Goal: Task Accomplishment & Management: Use online tool/utility

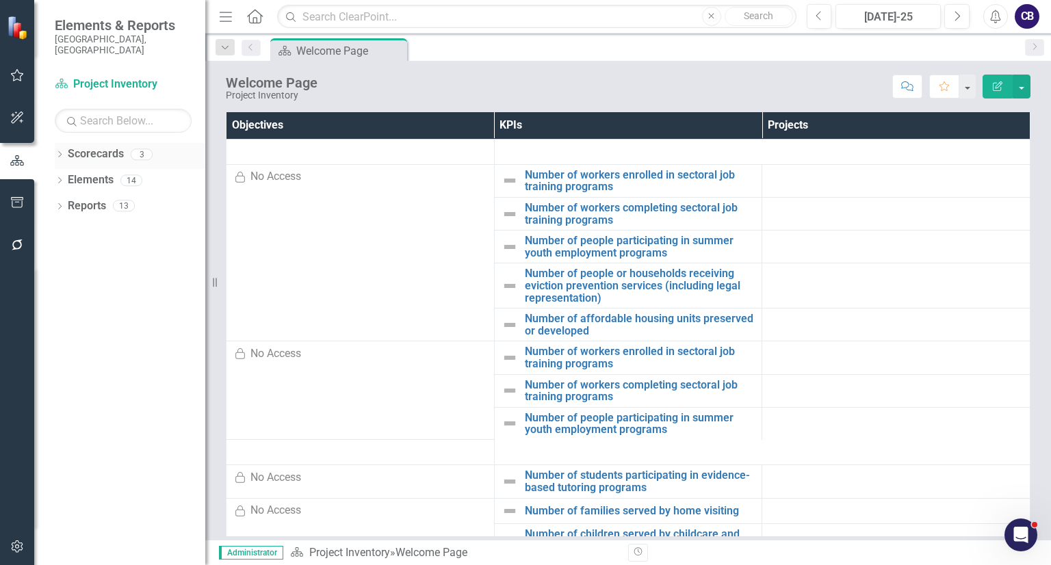
click at [62, 152] on icon "Dropdown" at bounding box center [60, 156] width 10 height 8
click at [97, 198] on link "Participatory Budgeting Scoring" at bounding box center [140, 206] width 130 height 16
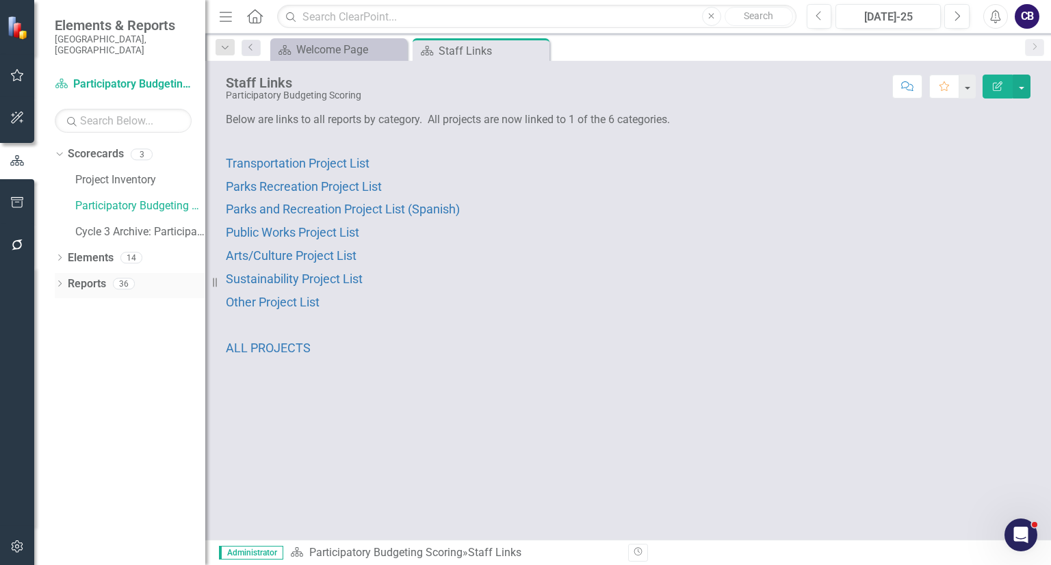
click at [60, 280] on div "Dropdown" at bounding box center [60, 286] width 10 height 12
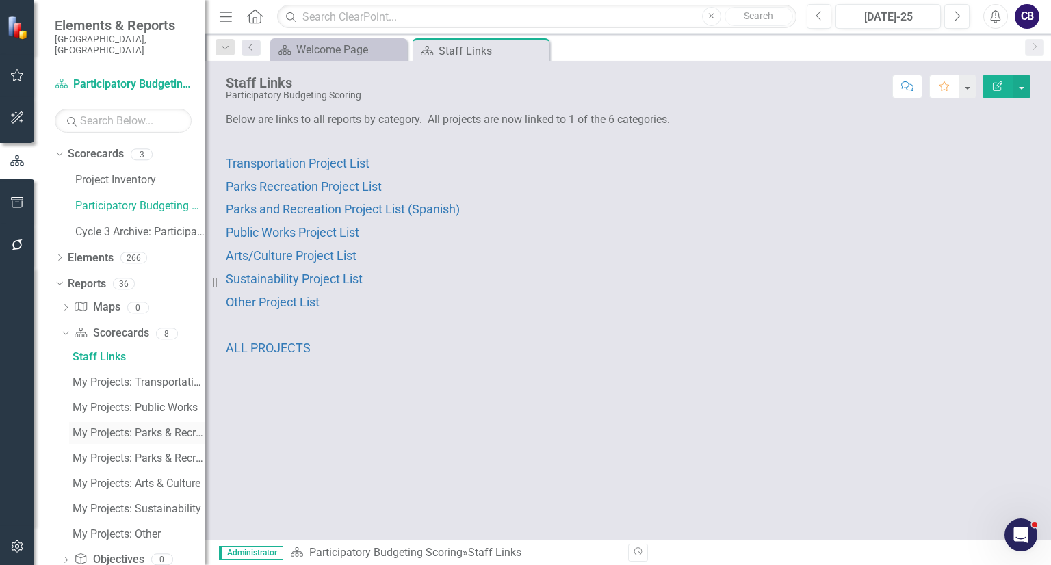
scroll to position [96, 0]
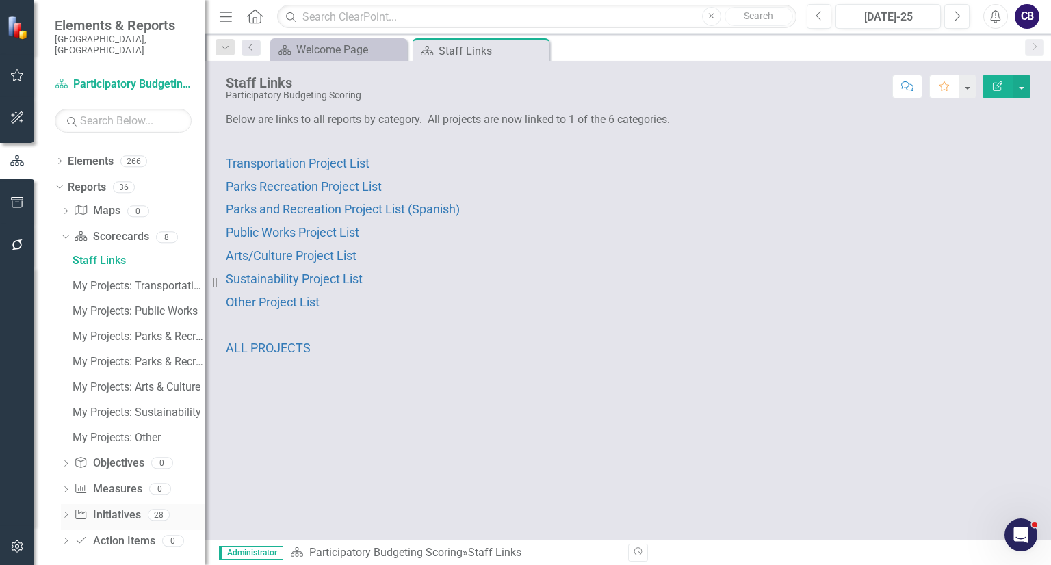
click at [65, 512] on icon "Dropdown" at bounding box center [66, 516] width 10 height 8
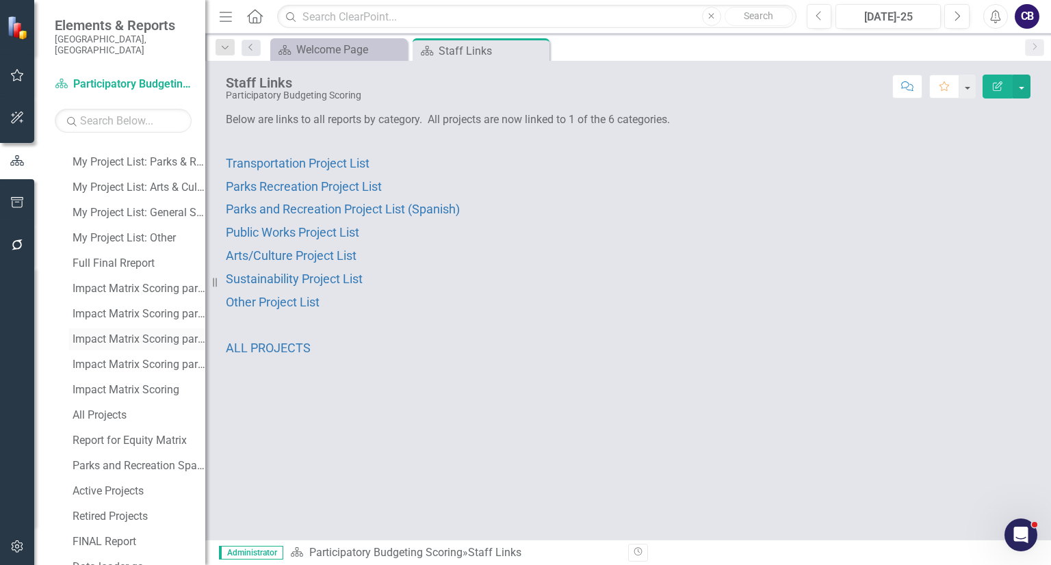
scroll to position [348, 0]
click at [146, 311] on link "Impact Matrix Scoring part 3 - scoring" at bounding box center [137, 315] width 136 height 22
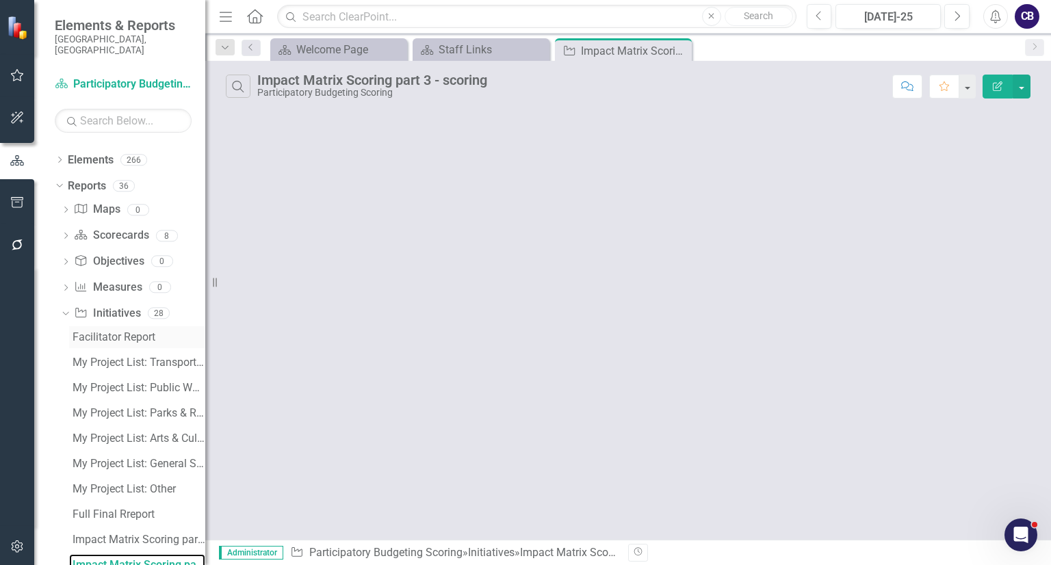
scroll to position [97, 0]
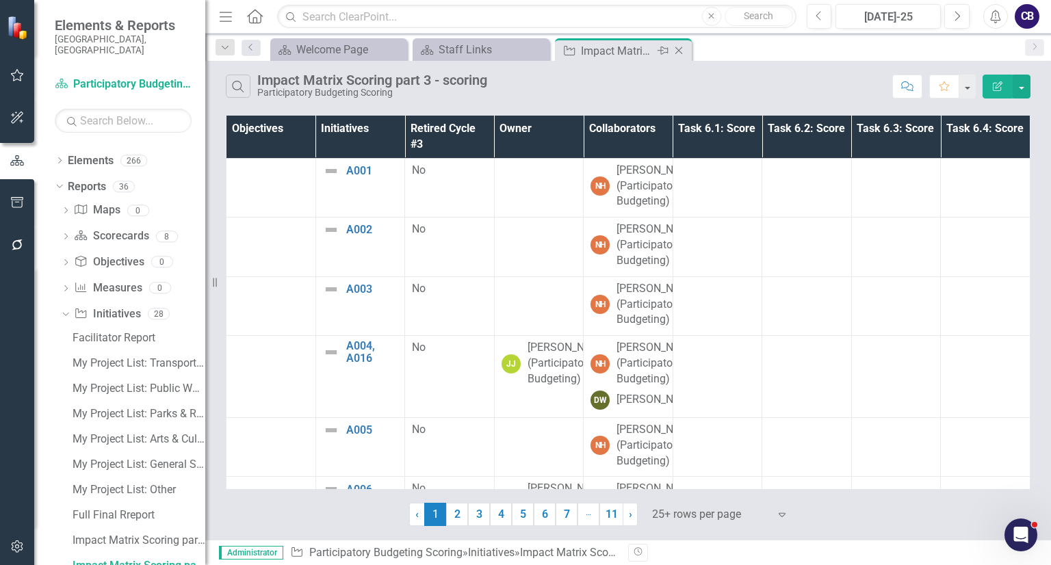
click at [681, 50] on icon "Close" at bounding box center [679, 50] width 14 height 11
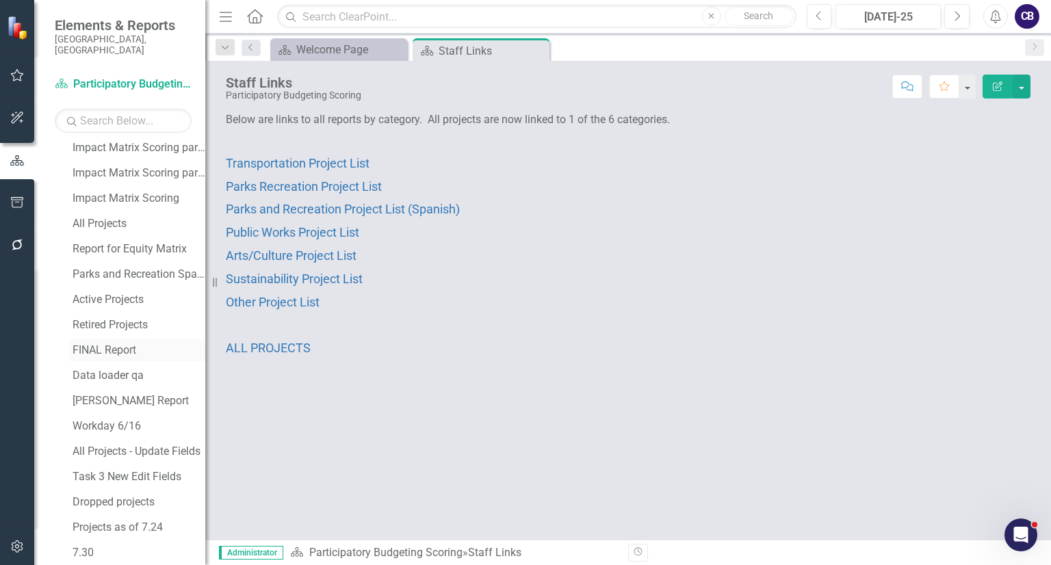
scroll to position [740, 0]
click at [104, 213] on link "All Projects" at bounding box center [137, 224] width 136 height 22
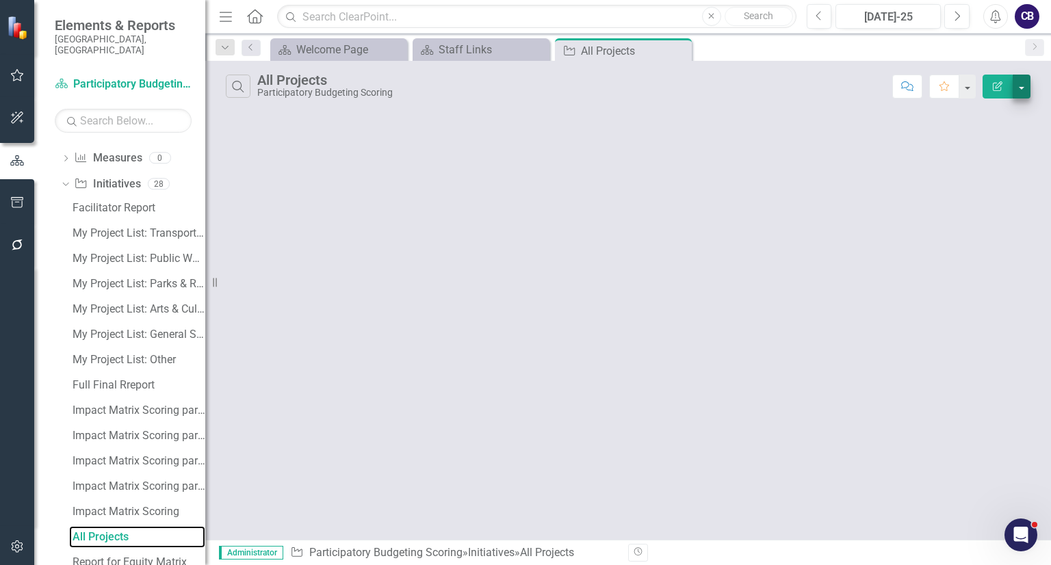
scroll to position [198, 0]
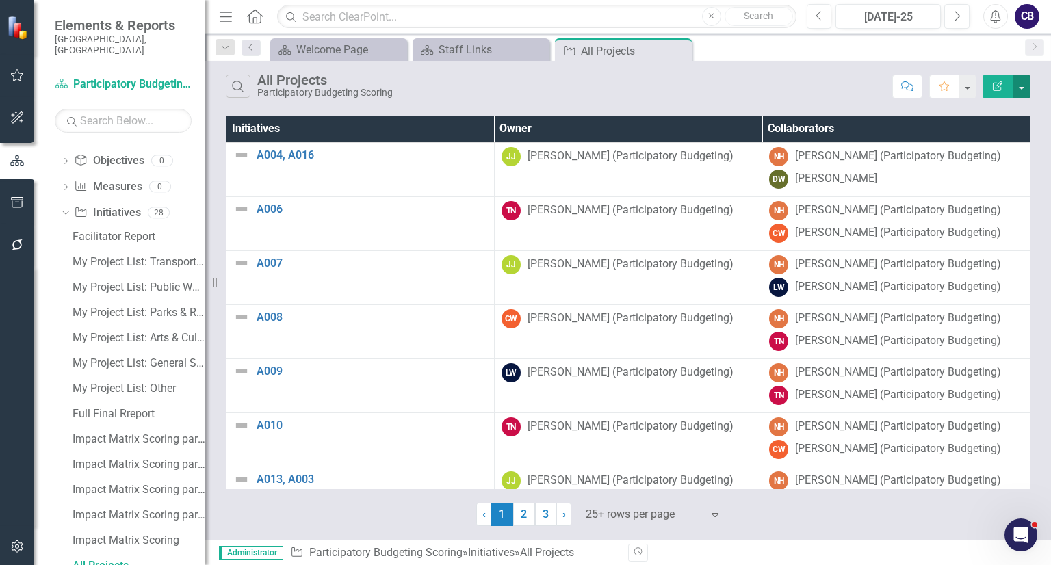
drag, startPoint x: 1026, startPoint y: 83, endPoint x: 881, endPoint y: 108, distance: 147.2
click at [881, 108] on div "Search All Projects Participatory Budgeting Scoring Comment Favorite Edit Repor…" at bounding box center [628, 300] width 846 height 479
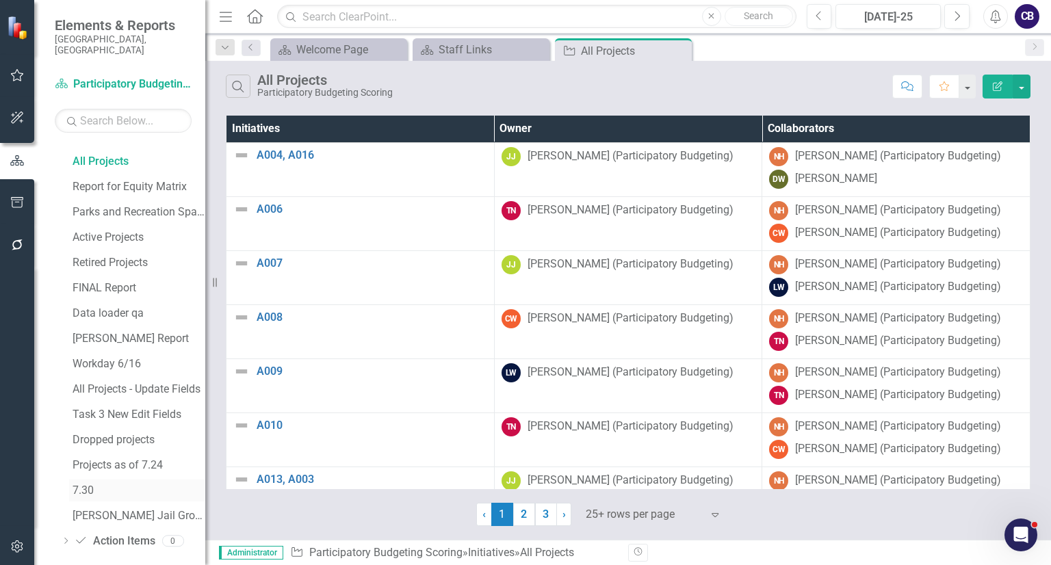
click at [93, 484] on div "7.30" at bounding box center [139, 490] width 133 height 12
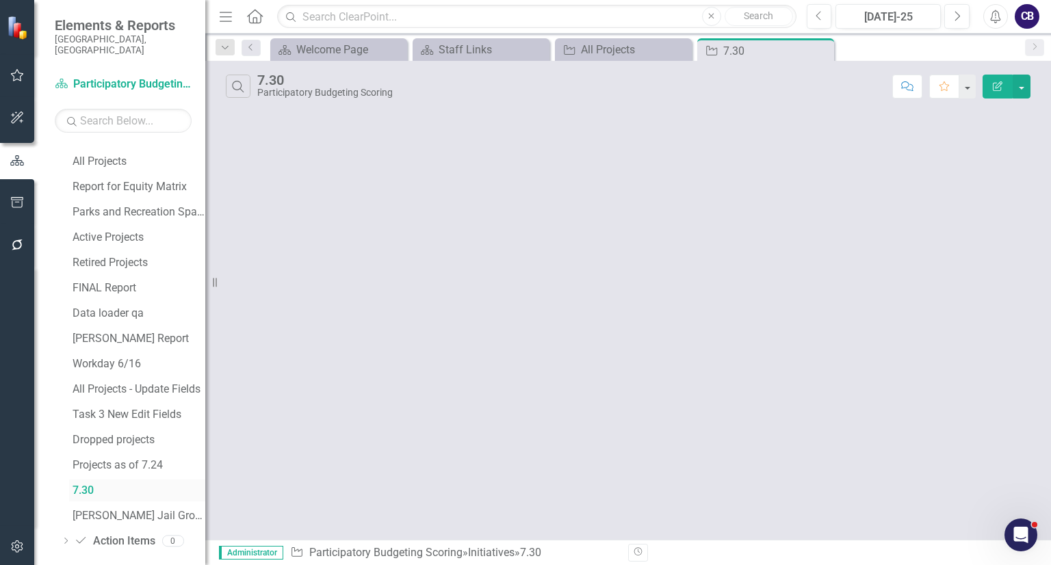
scroll to position [527, 0]
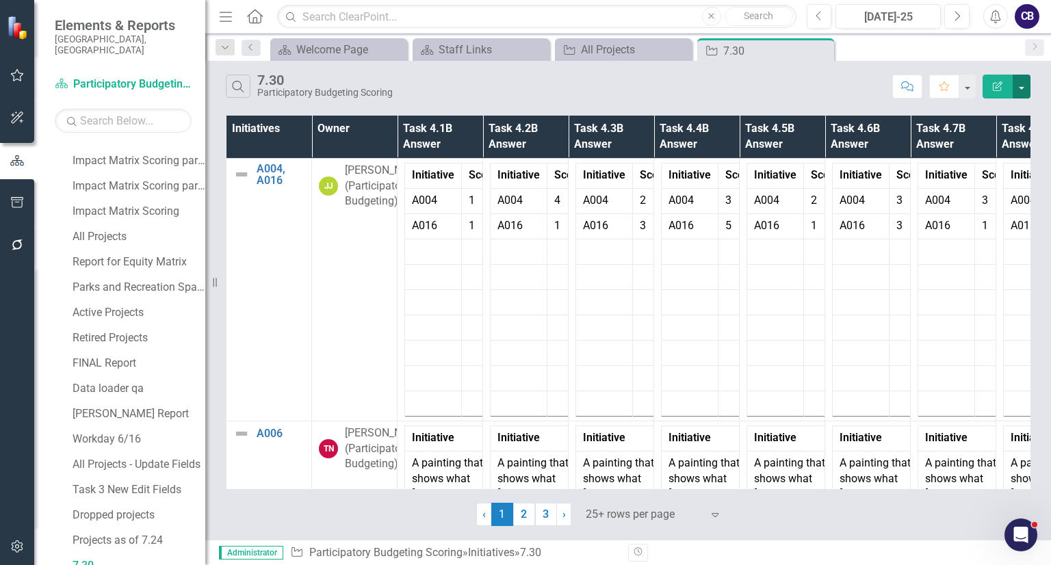
click at [1020, 79] on button "button" at bounding box center [1021, 87] width 18 height 24
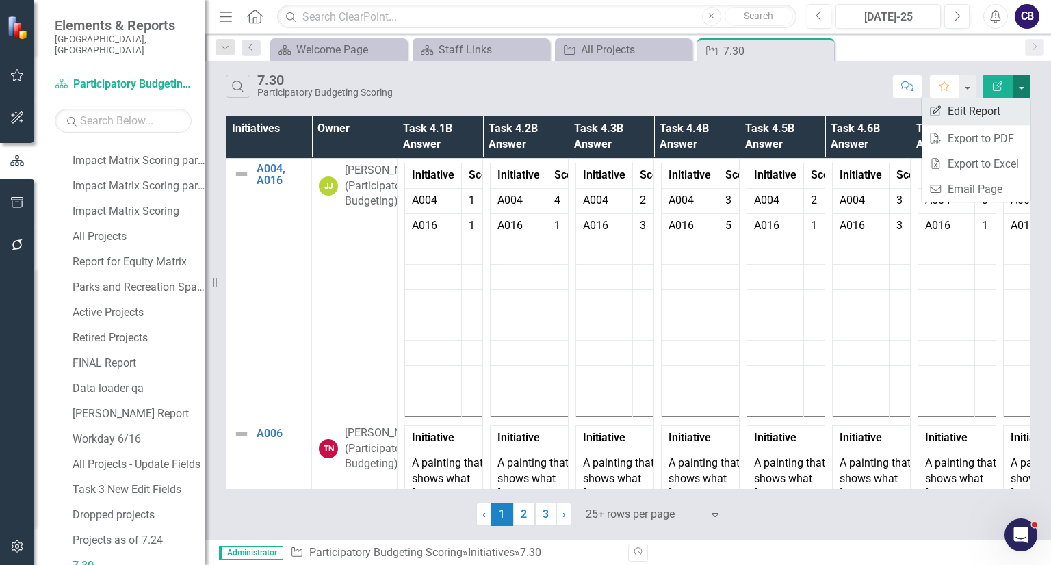
click at [1002, 105] on link "Edit Report Edit Report" at bounding box center [975, 111] width 108 height 25
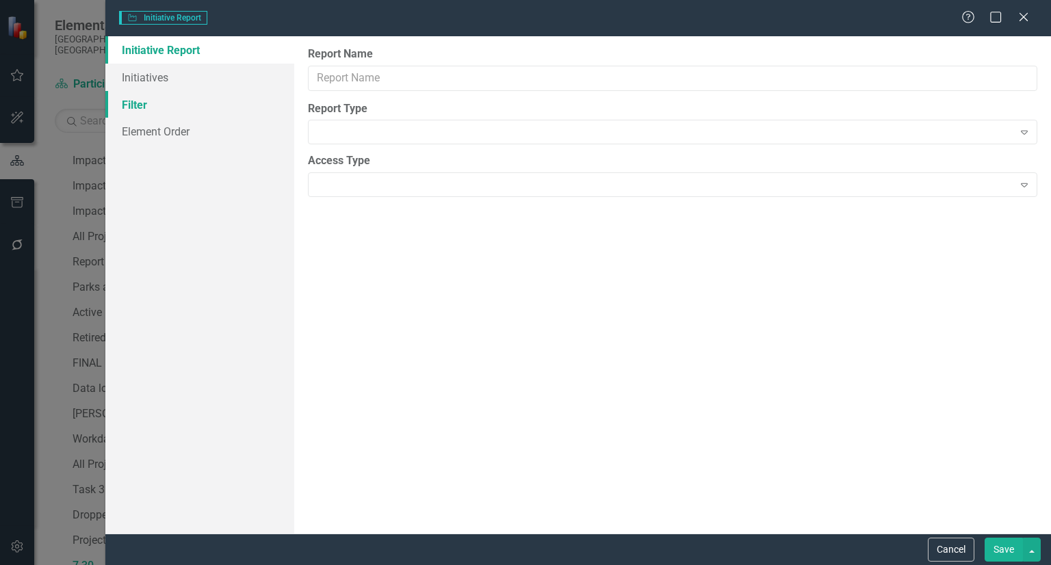
type input "7.30"
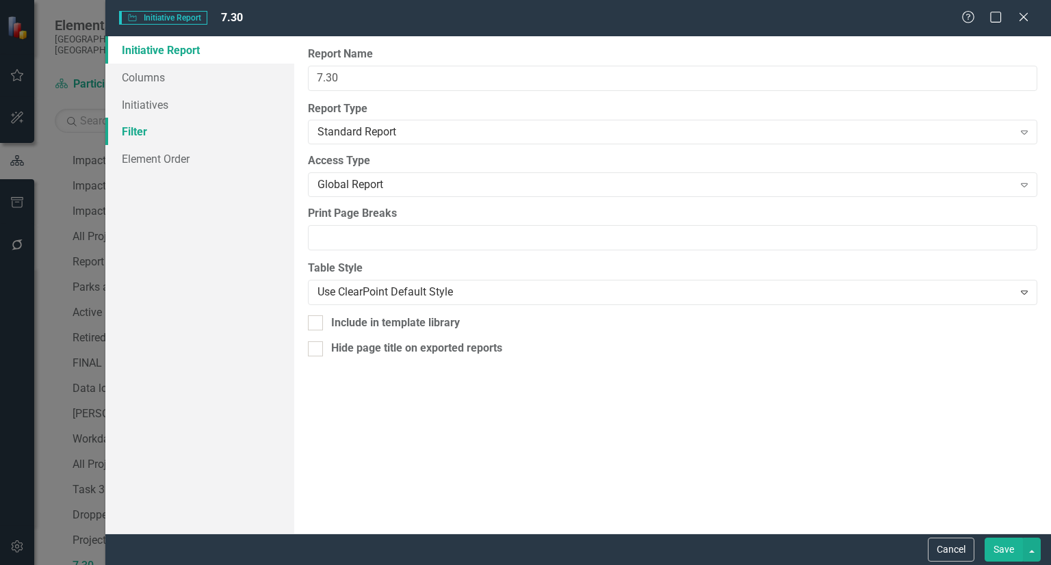
click at [131, 131] on link "Filter" at bounding box center [199, 131] width 189 height 27
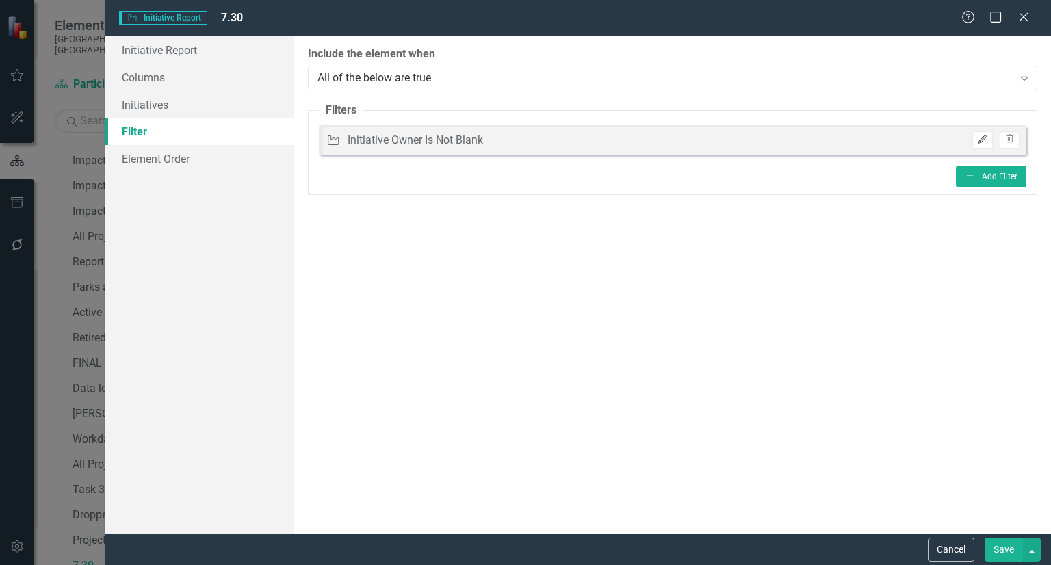
click at [986, 133] on button "Edit" at bounding box center [982, 140] width 20 height 18
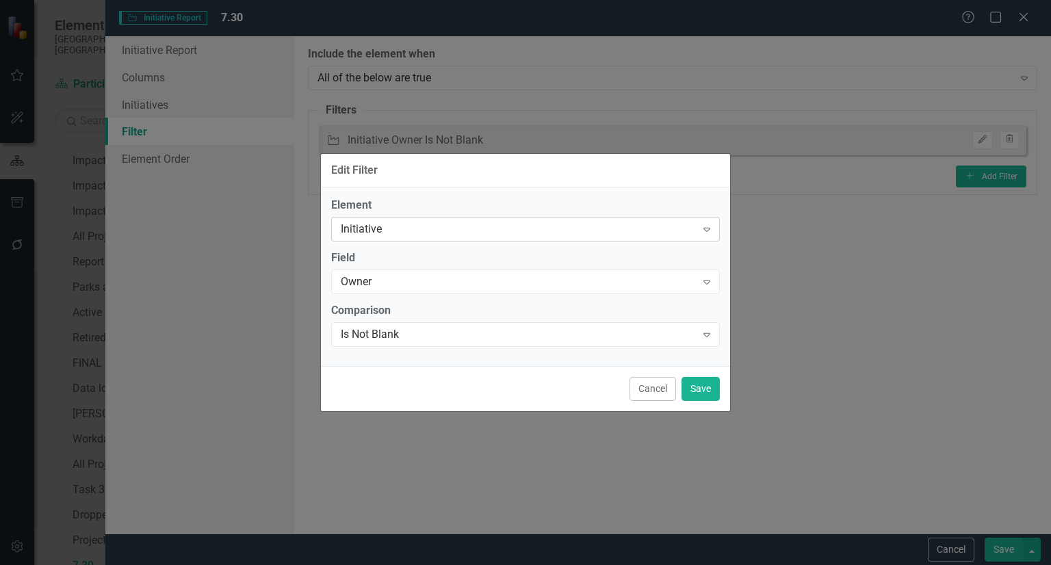
click at [372, 228] on div "Initiative" at bounding box center [518, 230] width 355 height 16
click at [360, 200] on label "Element" at bounding box center [525, 206] width 389 height 16
click at [365, 285] on div "Owner" at bounding box center [518, 282] width 355 height 16
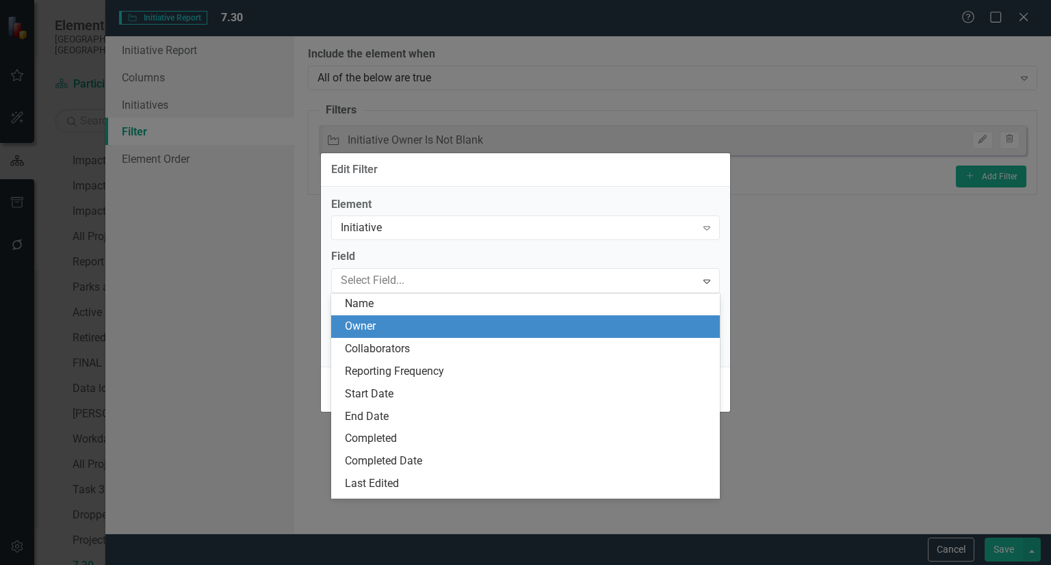
scroll to position [112, 0]
click at [378, 320] on div "Collaborators" at bounding box center [528, 327] width 367 height 16
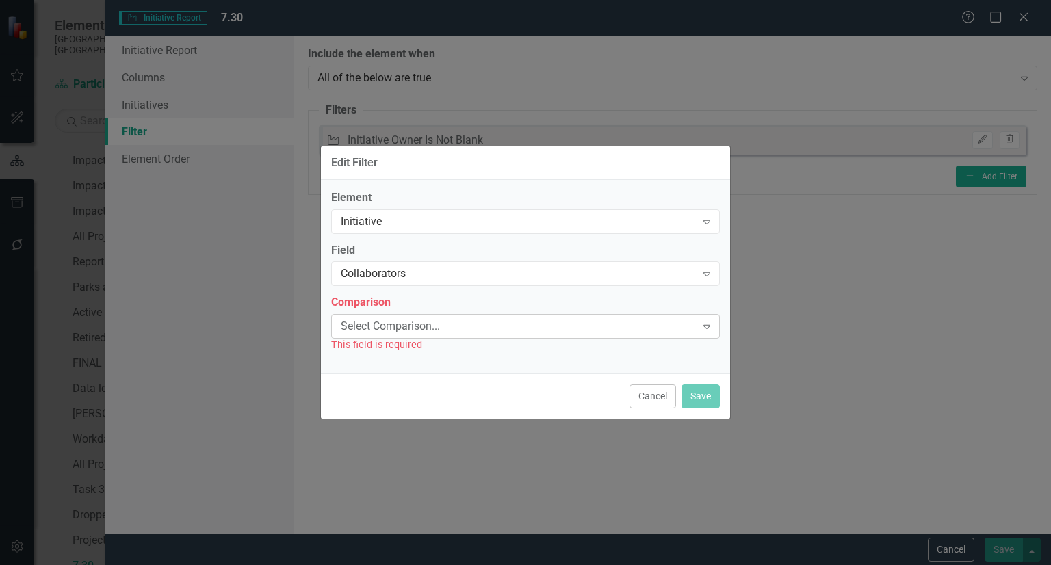
click at [376, 329] on div "Select Comparison..." at bounding box center [518, 327] width 355 height 16
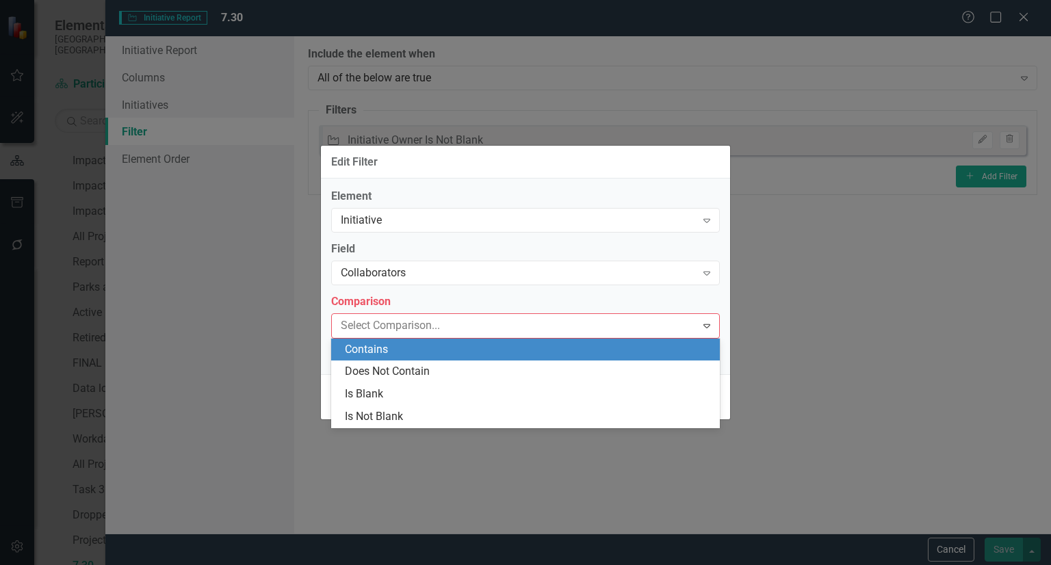
click at [377, 348] on div "Contains" at bounding box center [528, 350] width 367 height 16
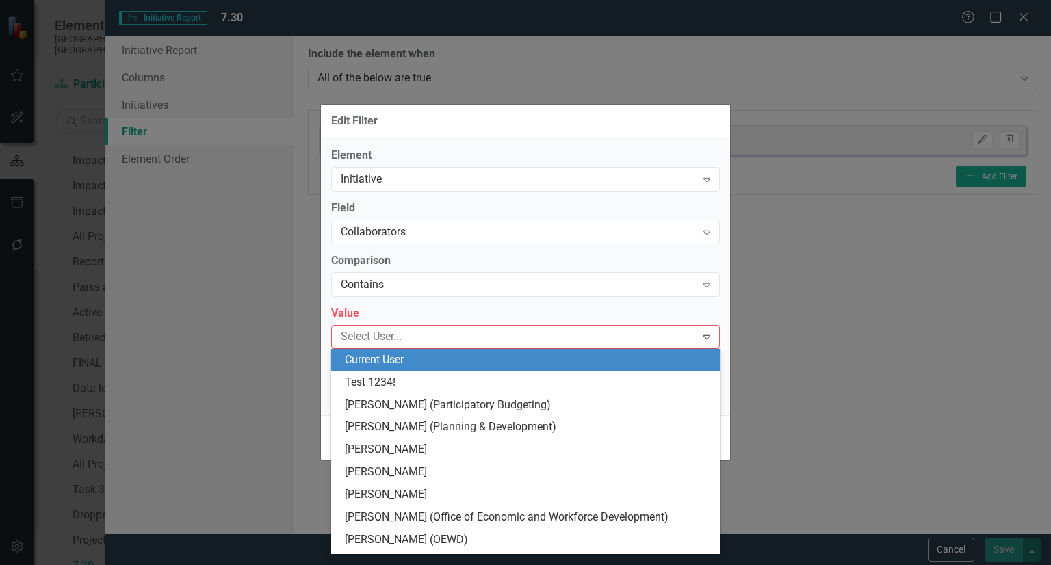
click at [377, 348] on div "Select User... Expand" at bounding box center [525, 337] width 389 height 24
type input "[PERSON_NAME]"
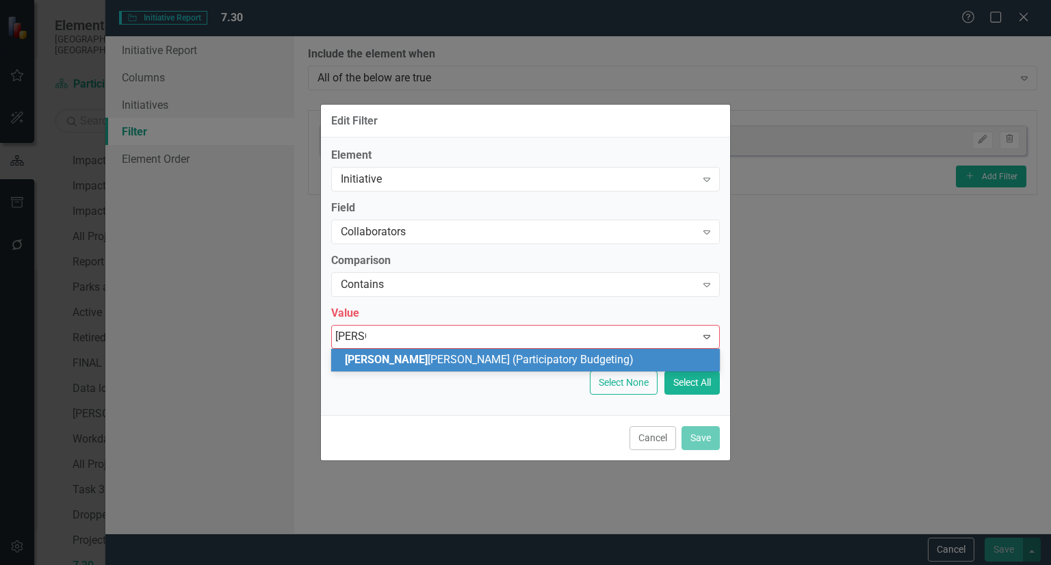
click at [382, 354] on span "[PERSON_NAME] (Participatory Budgeting)" at bounding box center [489, 359] width 289 height 13
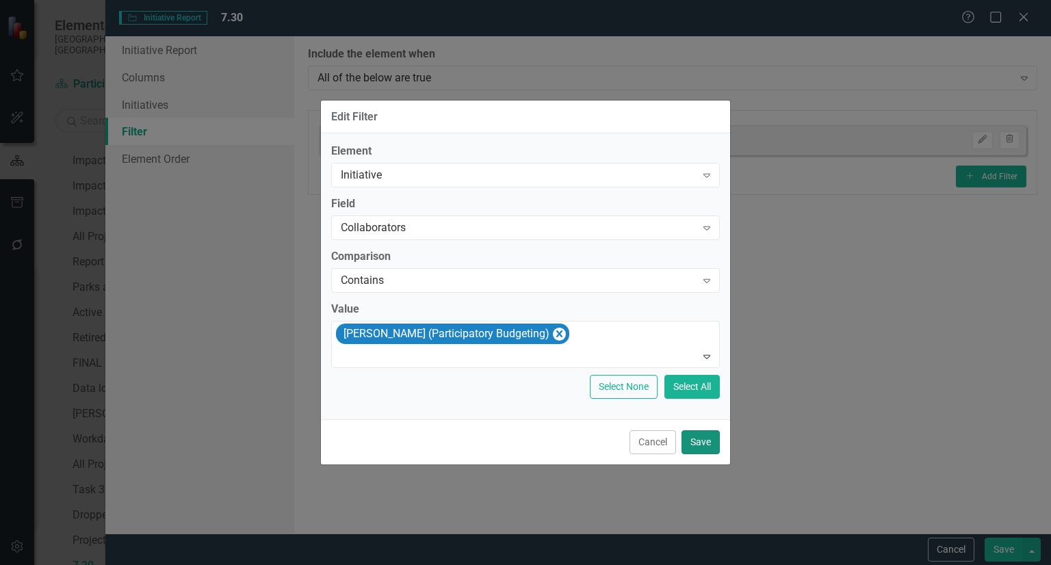
click at [706, 431] on button "Save" at bounding box center [700, 442] width 38 height 24
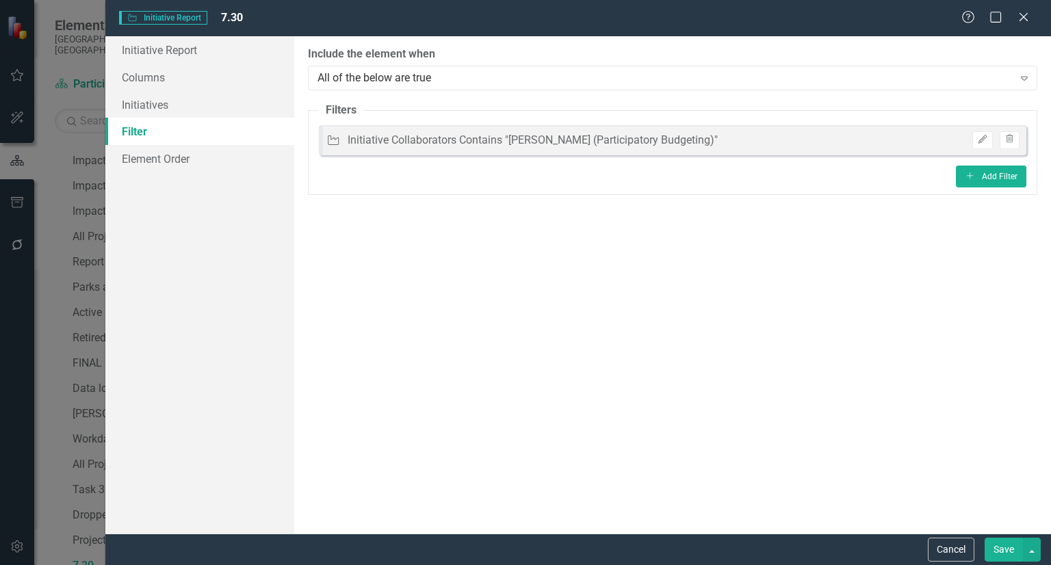
click at [1006, 548] on button "Save" at bounding box center [1003, 550] width 38 height 24
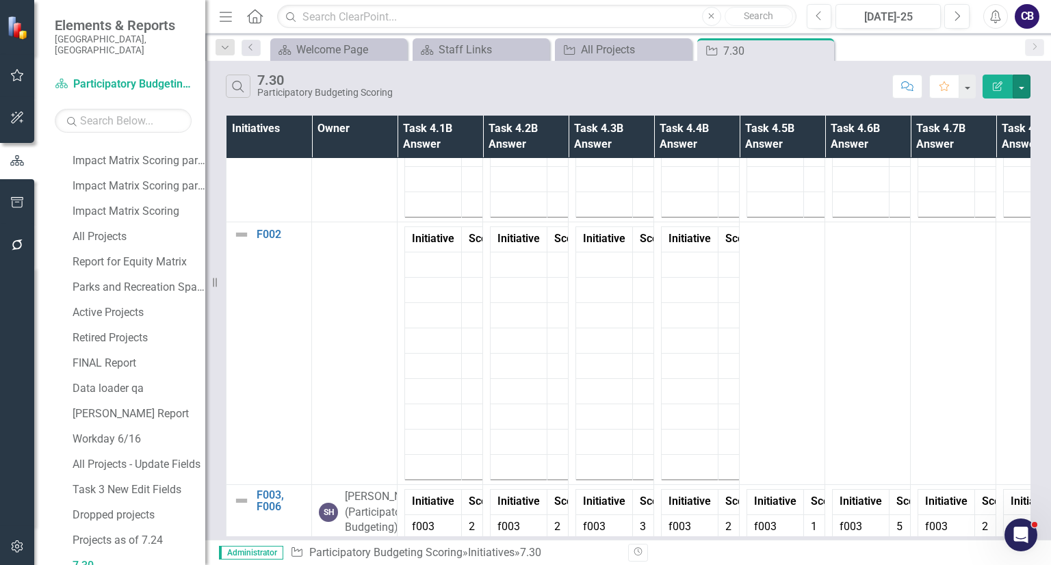
scroll to position [0, 0]
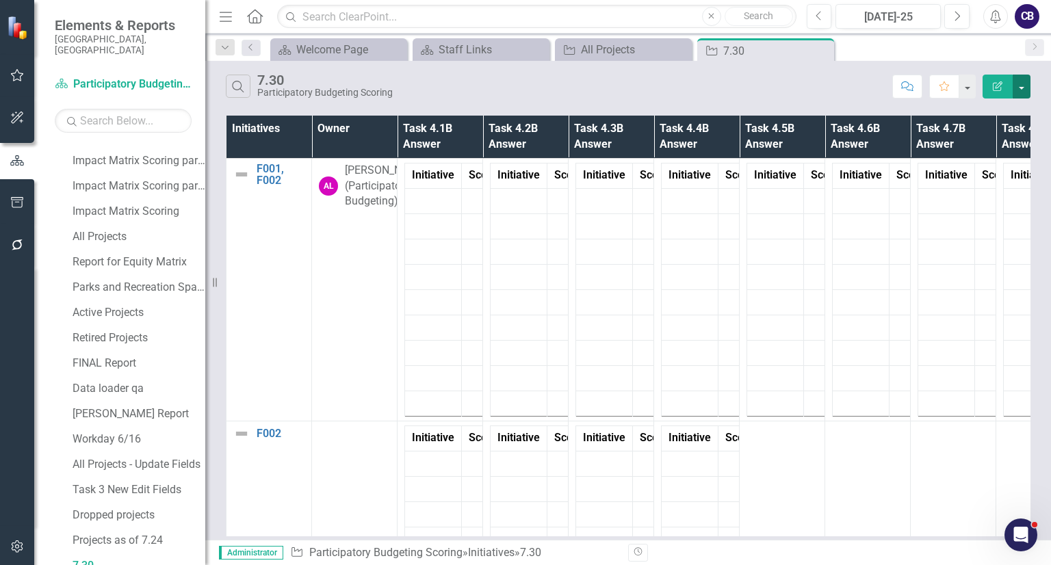
click at [1017, 85] on button "button" at bounding box center [1021, 87] width 18 height 24
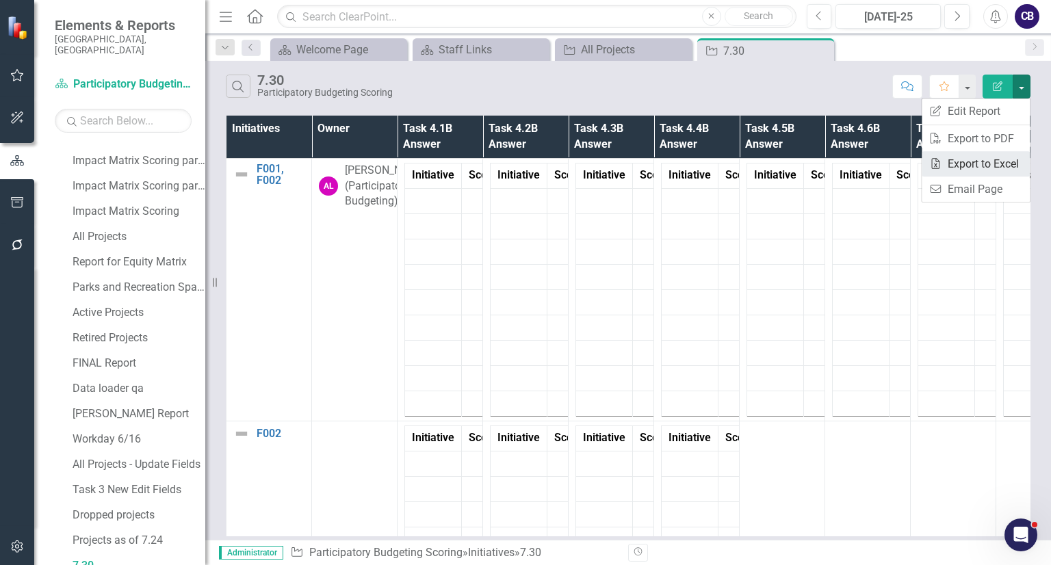
click at [986, 156] on link "Excel Export to Excel" at bounding box center [975, 163] width 108 height 25
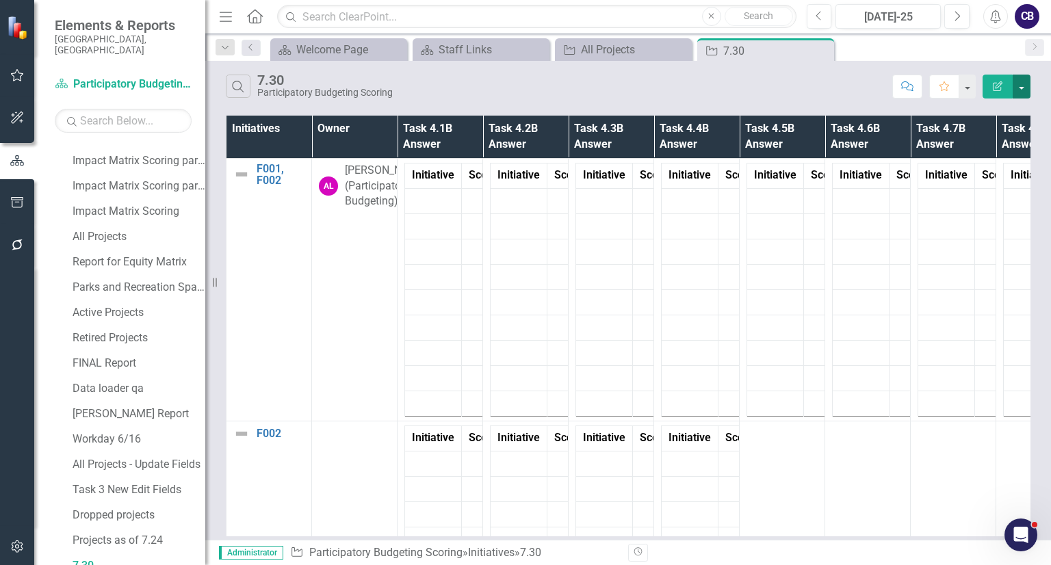
click at [1026, 86] on button "button" at bounding box center [1021, 87] width 18 height 24
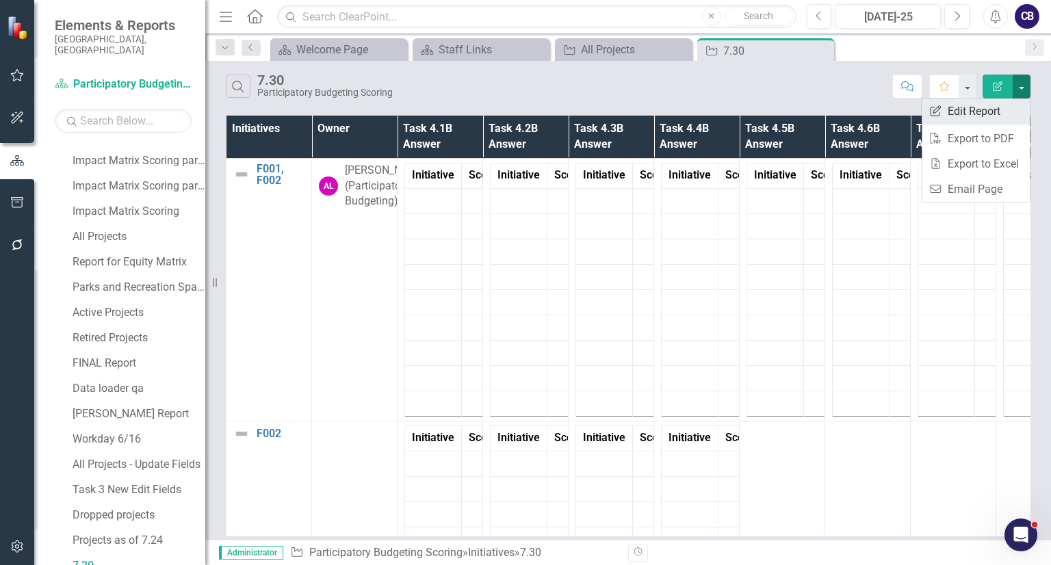
click at [1010, 103] on link "Edit Report Edit Report" at bounding box center [975, 111] width 108 height 25
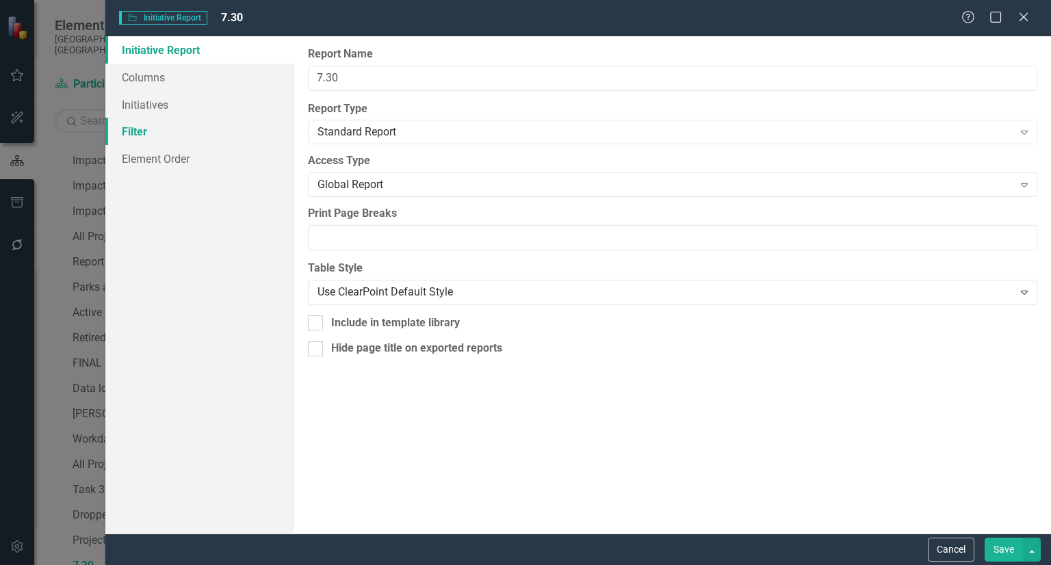
click at [150, 139] on link "Filter" at bounding box center [199, 131] width 189 height 27
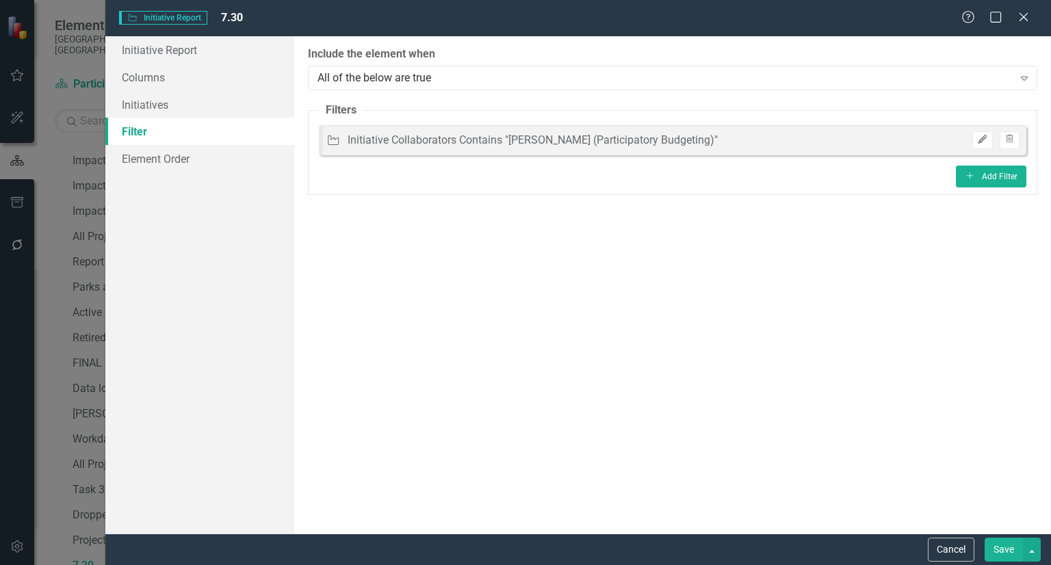
click at [986, 142] on icon "Edit" at bounding box center [982, 139] width 10 height 8
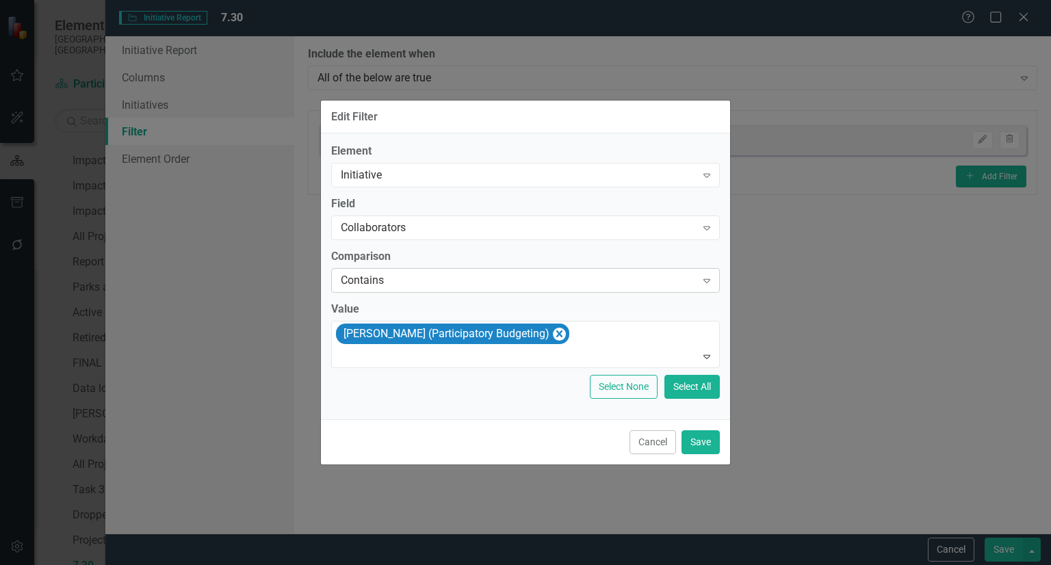
click at [374, 272] on div "Contains Expand" at bounding box center [525, 280] width 389 height 25
click at [361, 254] on label "Comparison" at bounding box center [525, 257] width 389 height 16
click at [553, 340] on icon "Remove Adam Lynch (Participatory Budgeting)" at bounding box center [559, 334] width 13 height 17
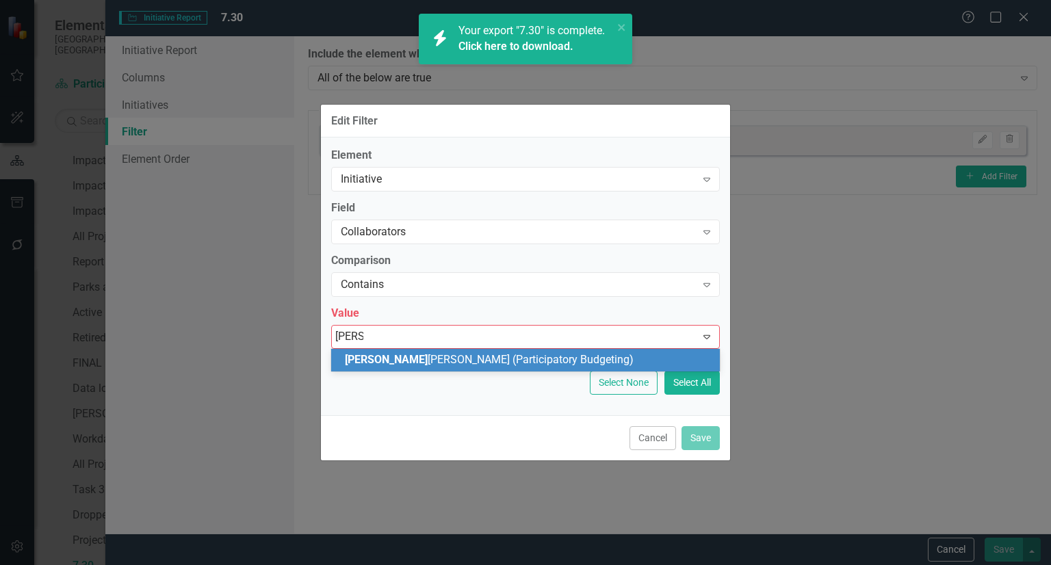
type input "[PERSON_NAME]"
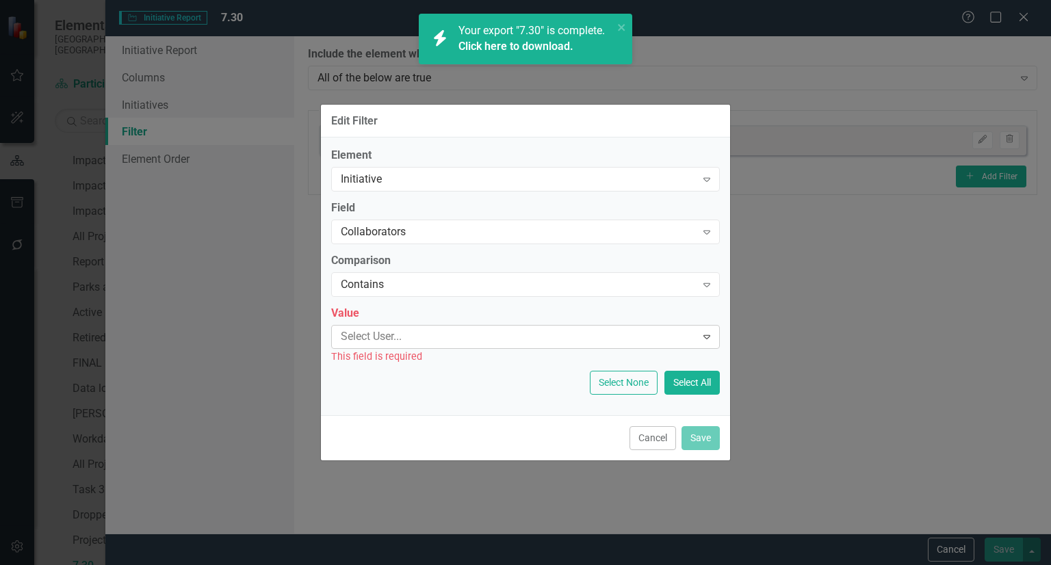
click at [501, 47] on link "Click here to download." at bounding box center [515, 46] width 115 height 13
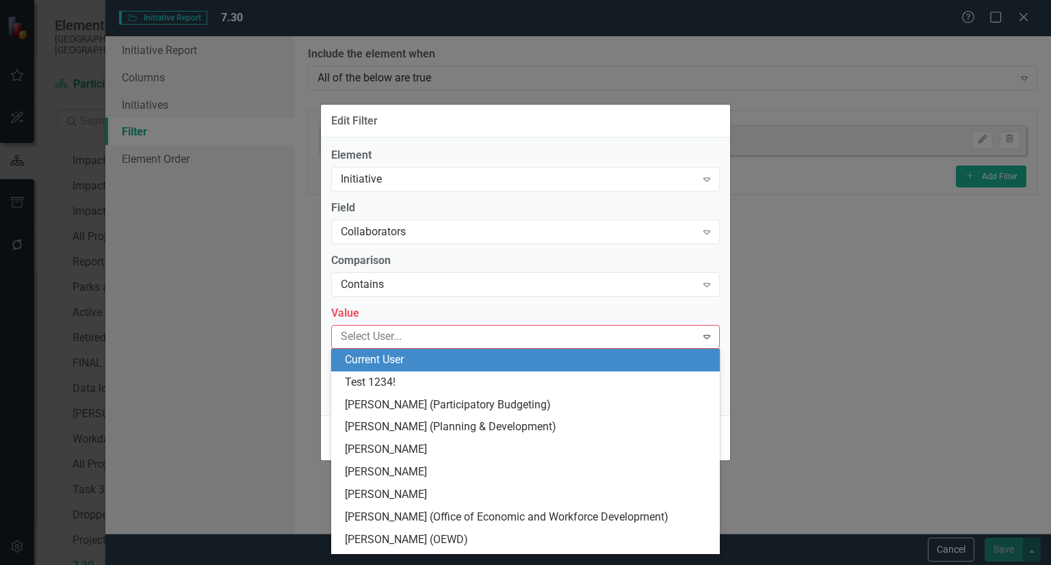
click at [457, 345] on div at bounding box center [515, 337] width 361 height 18
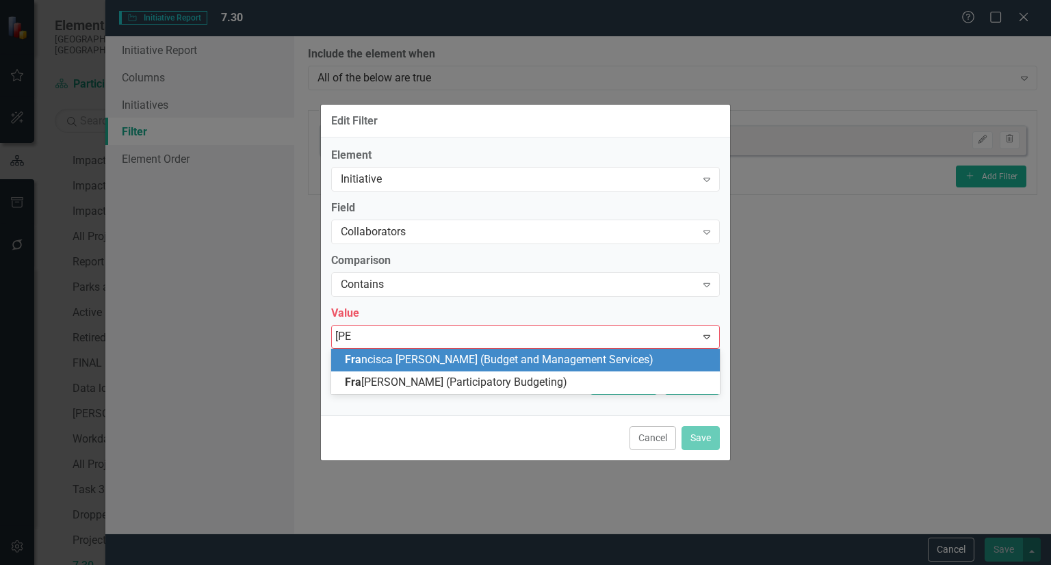
type input "[PERSON_NAME]"
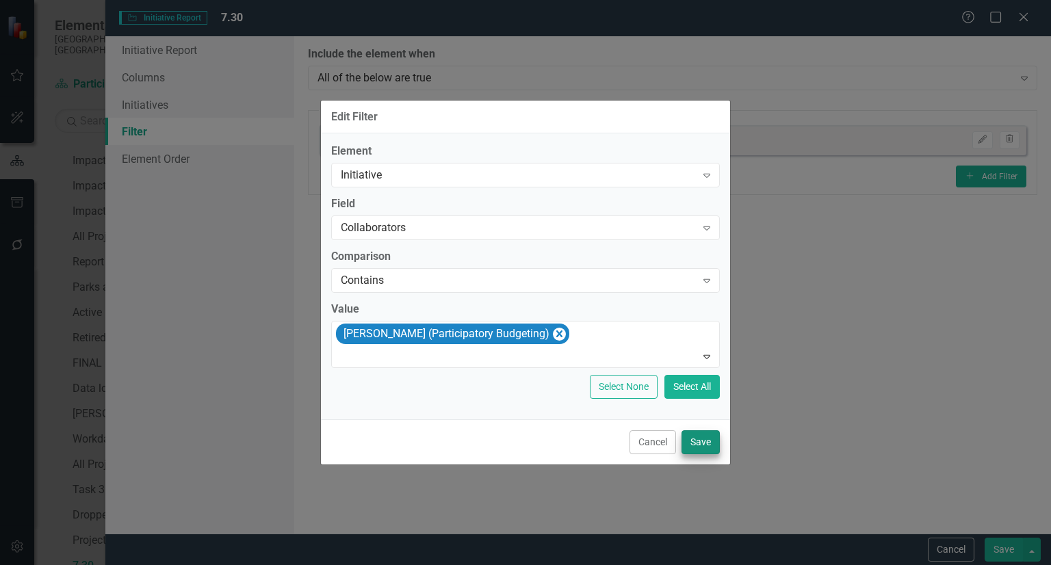
drag, startPoint x: 724, startPoint y: 451, endPoint x: 686, endPoint y: 441, distance: 39.2
click at [686, 441] on div "Cancel Save" at bounding box center [525, 441] width 409 height 45
click at [686, 441] on button "Save" at bounding box center [700, 442] width 38 height 24
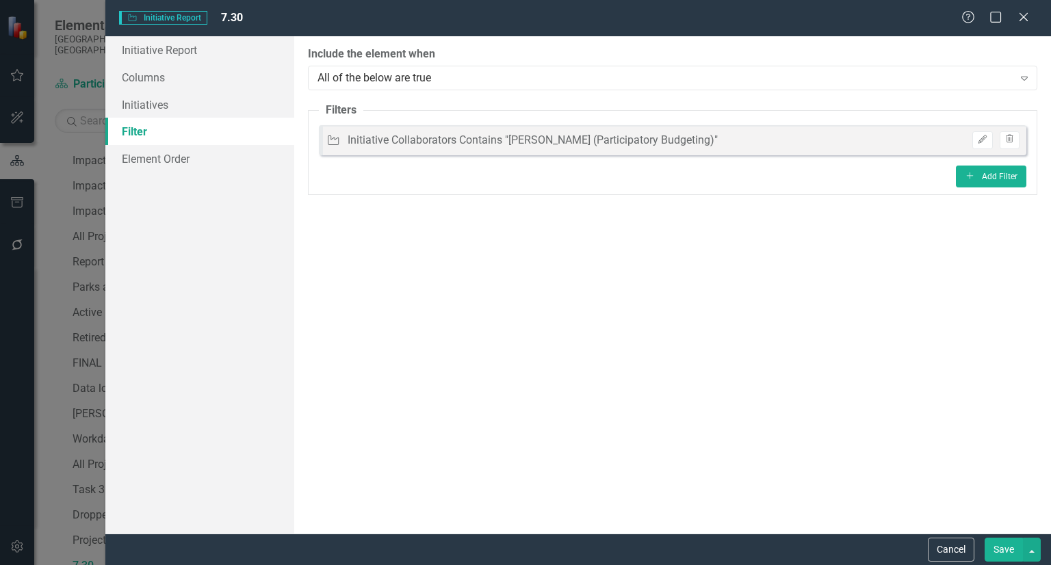
click at [990, 556] on button "Save" at bounding box center [1003, 550] width 38 height 24
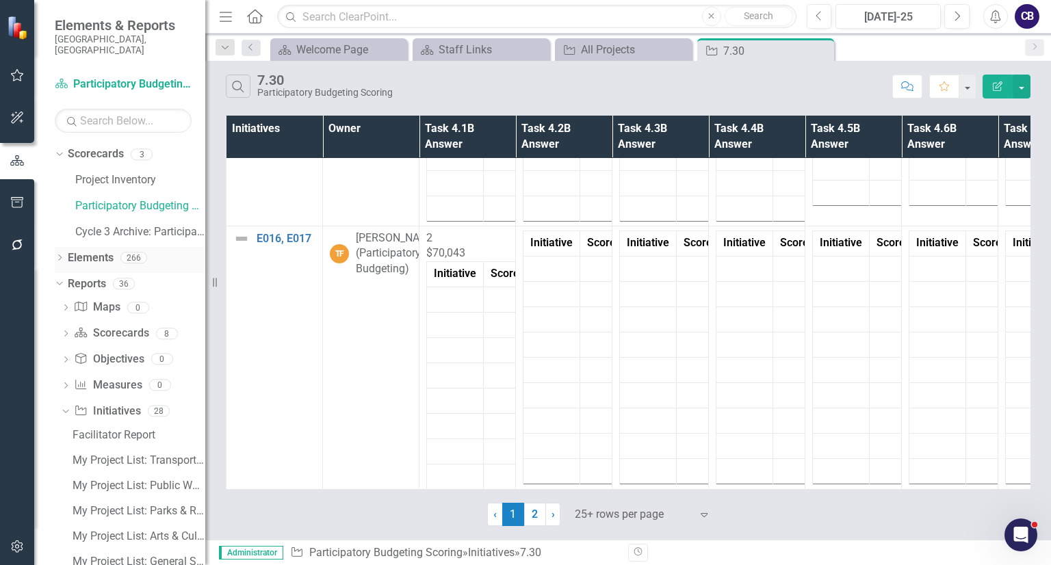
click at [62, 255] on icon "Dropdown" at bounding box center [60, 259] width 10 height 8
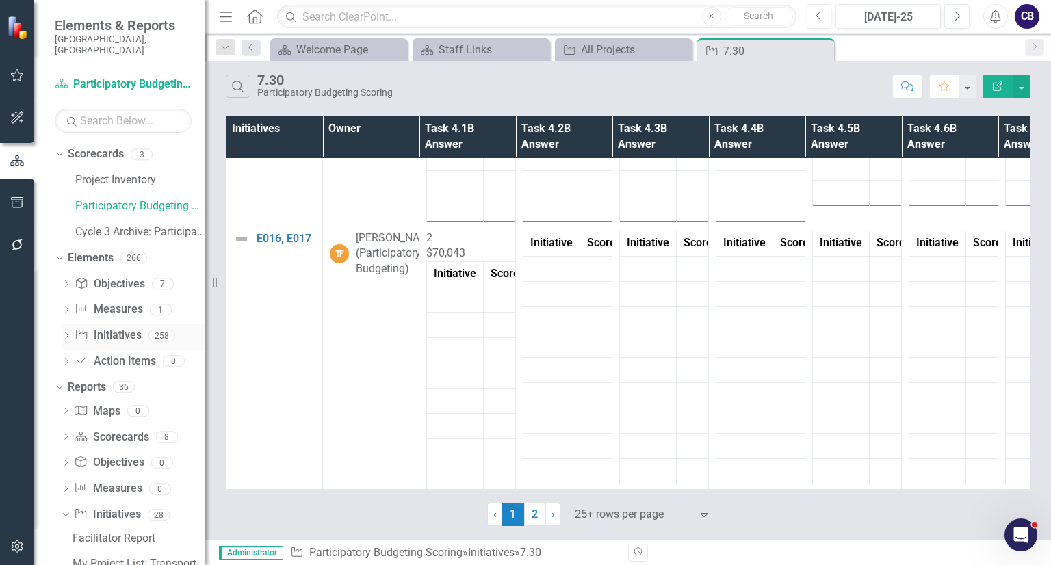
click at [70, 333] on icon "Dropdown" at bounding box center [67, 337] width 10 height 8
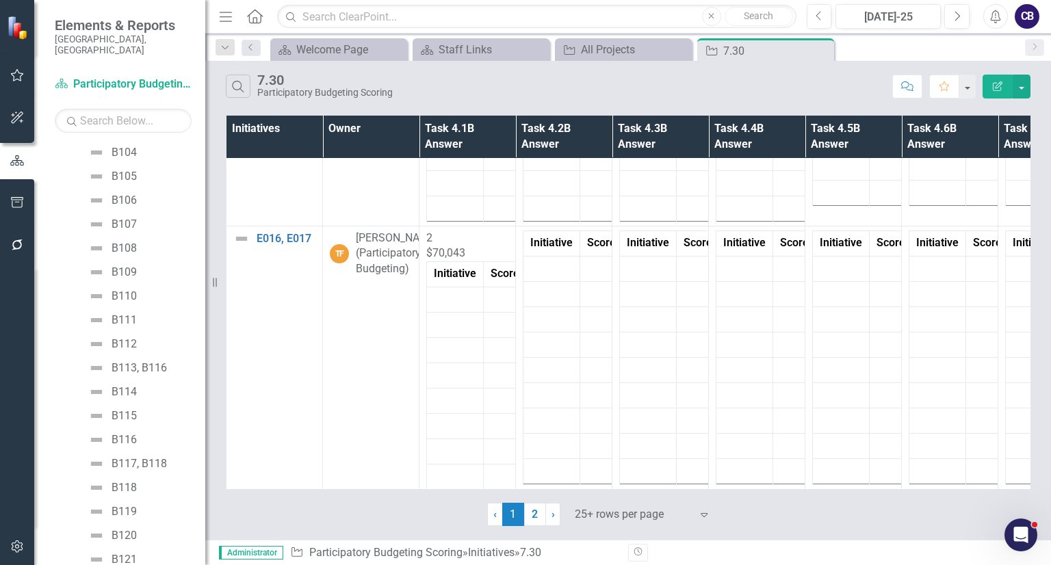
scroll to position [5592, 0]
click at [129, 458] on div "B117, B118" at bounding box center [139, 464] width 55 height 12
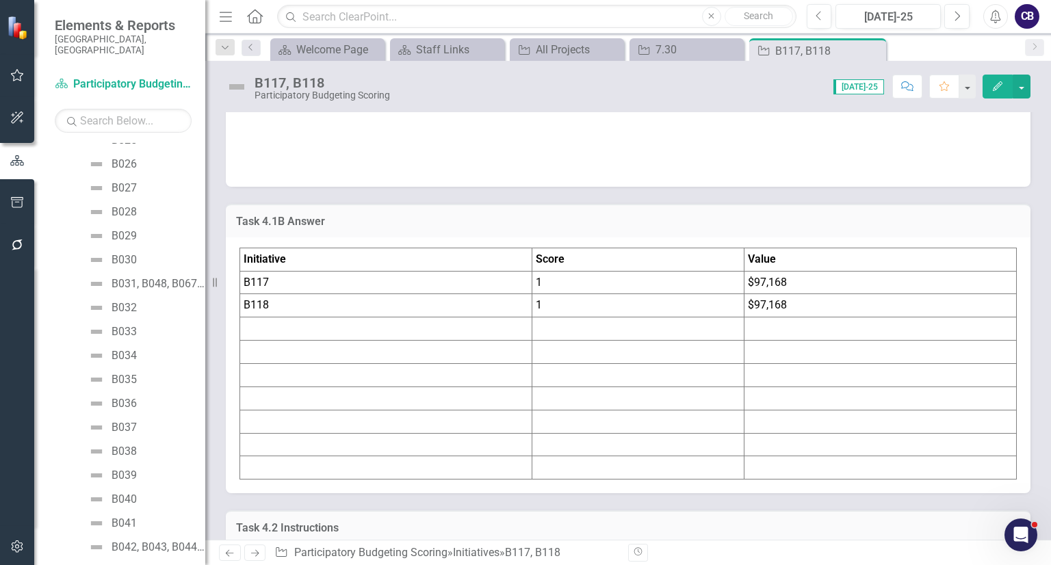
scroll to position [3714, 0]
click at [120, 229] on div "B029" at bounding box center [124, 235] width 25 height 12
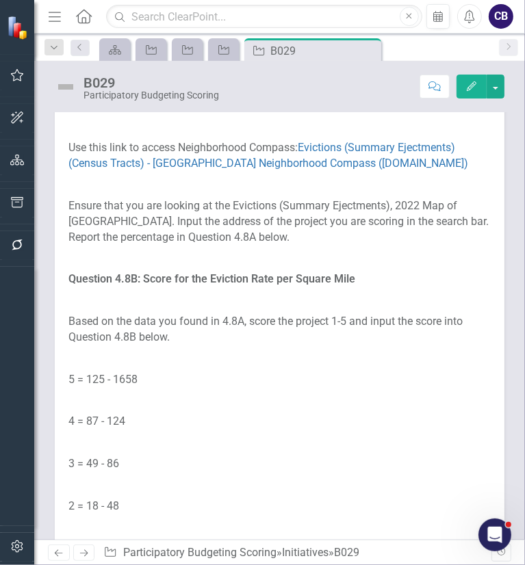
scroll to position [8923, 0]
